Goal: Complete application form

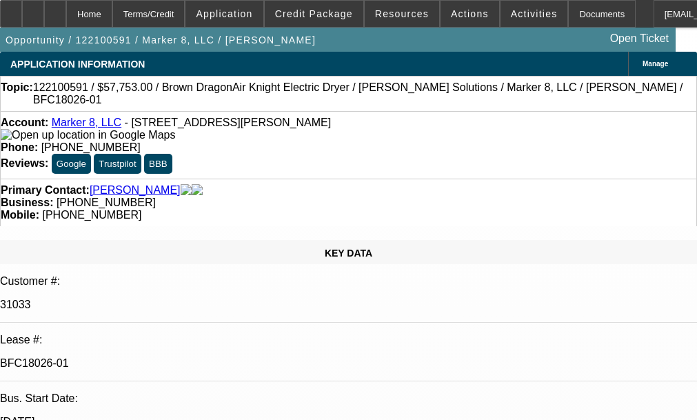
select select "0"
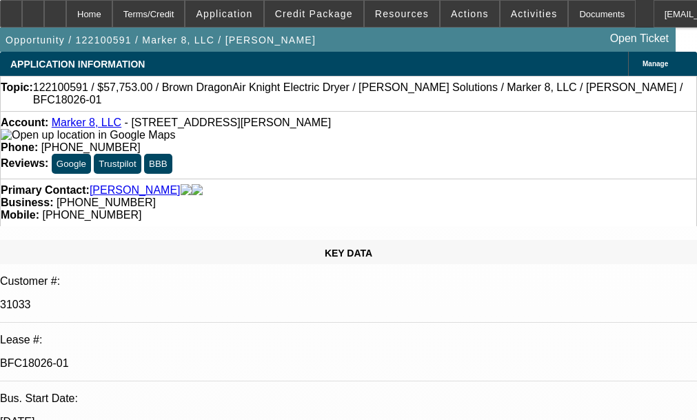
select select "0"
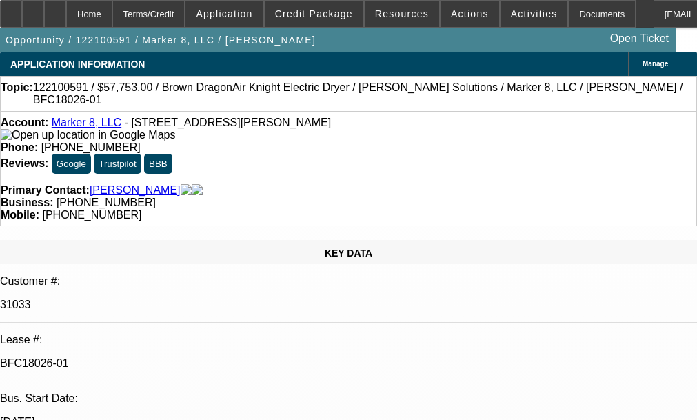
select select "0"
select select "1"
select select "6"
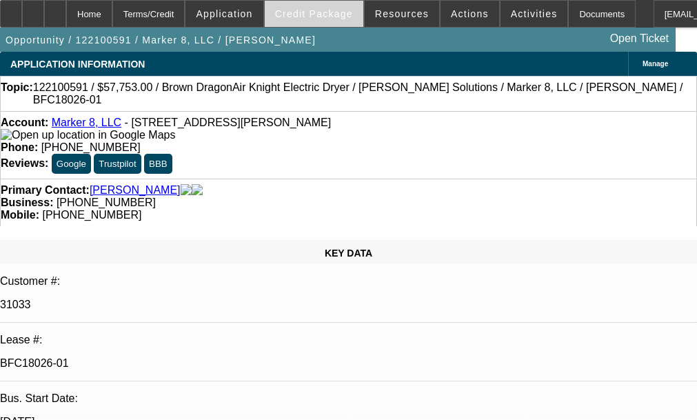
select select "1"
select select "6"
select select "1"
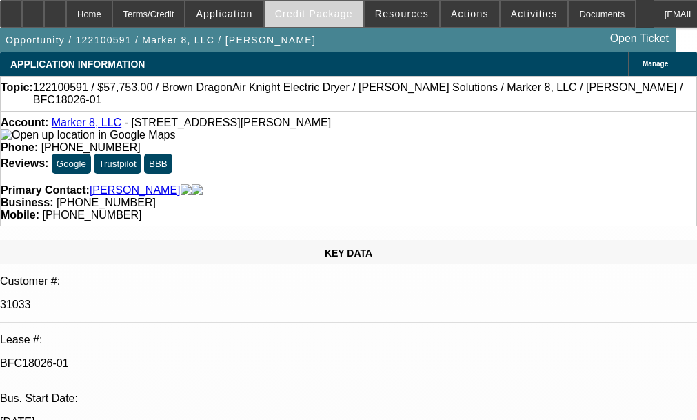
select select "6"
select select "1"
select select "6"
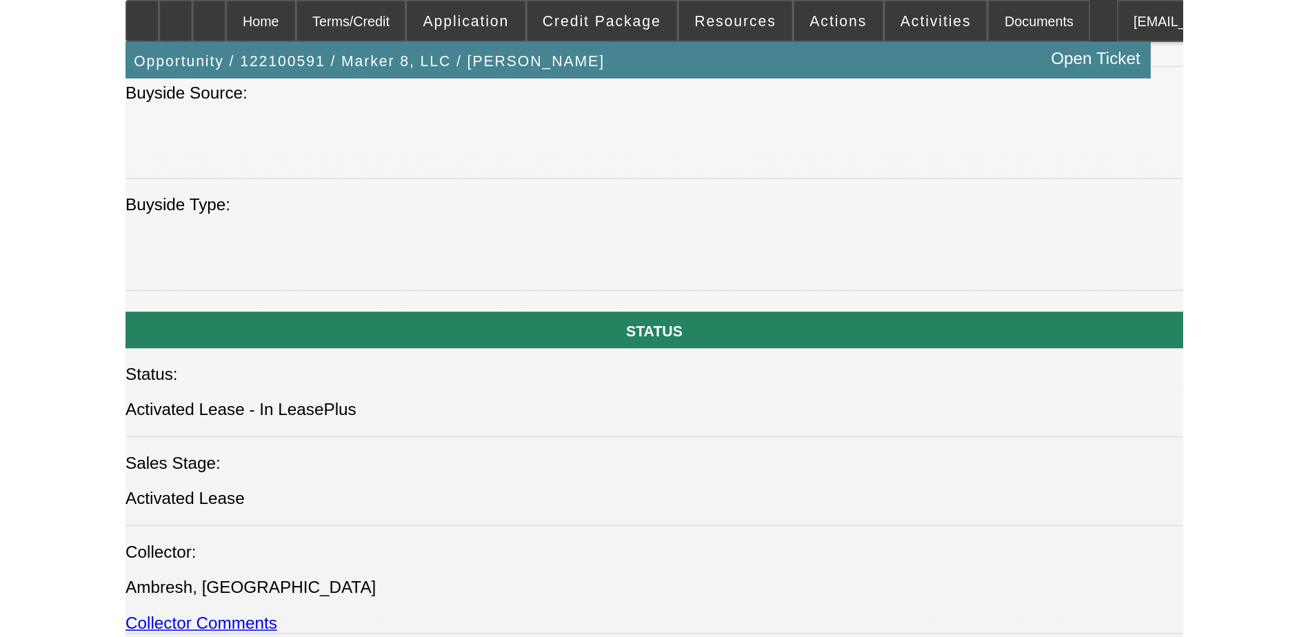
scroll to position [1447, 0]
